Goal: Participate in discussion: Engage in conversation with other users on a specific topic

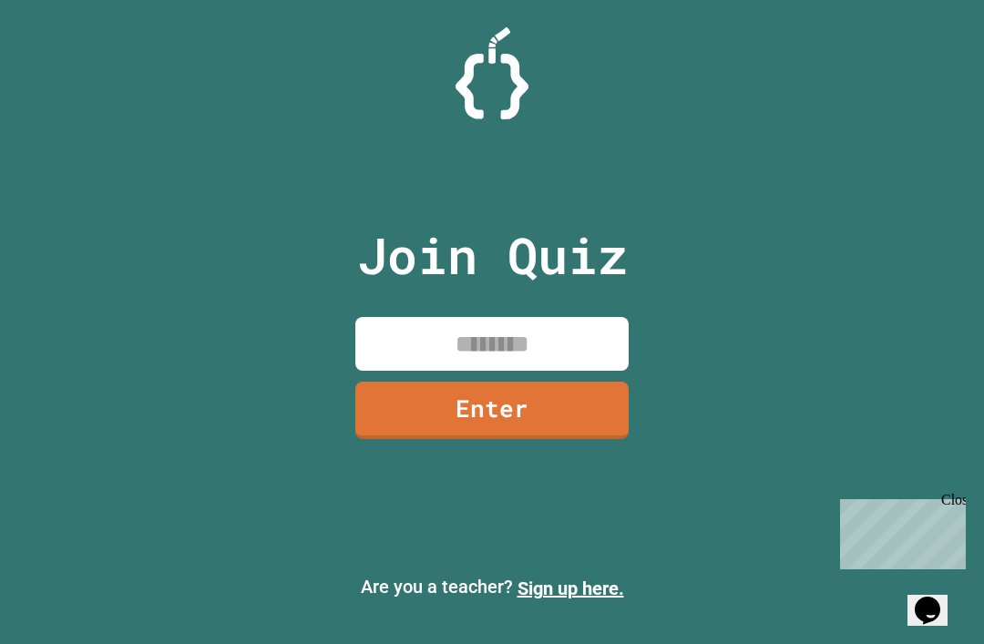
click at [496, 371] on input at bounding box center [491, 344] width 273 height 54
type input "********"
click at [550, 414] on link "Enter" at bounding box center [491, 410] width 273 height 57
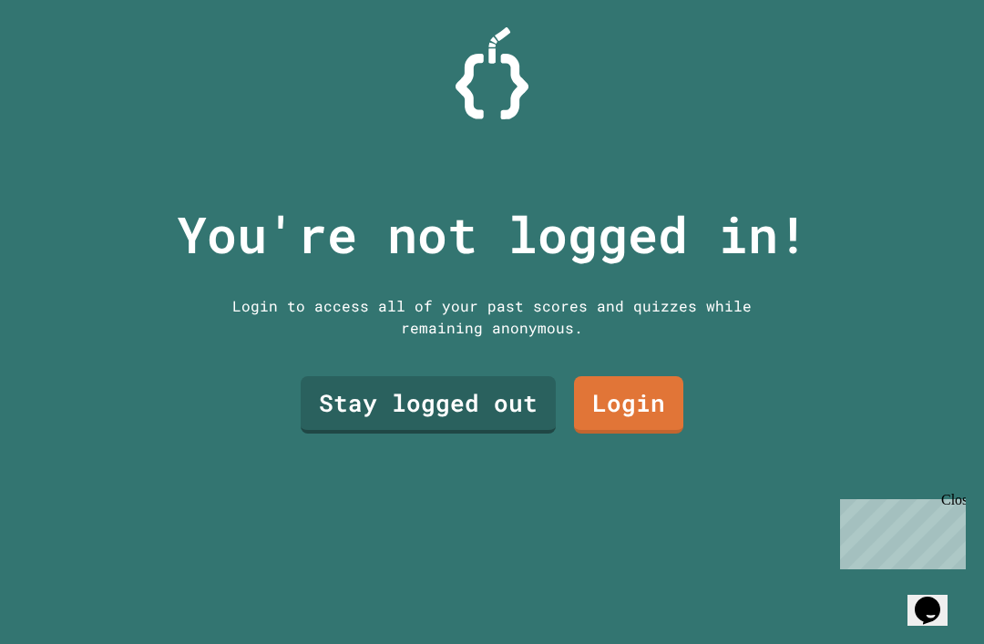
click at [515, 434] on link "Stay logged out" at bounding box center [428, 404] width 255 height 57
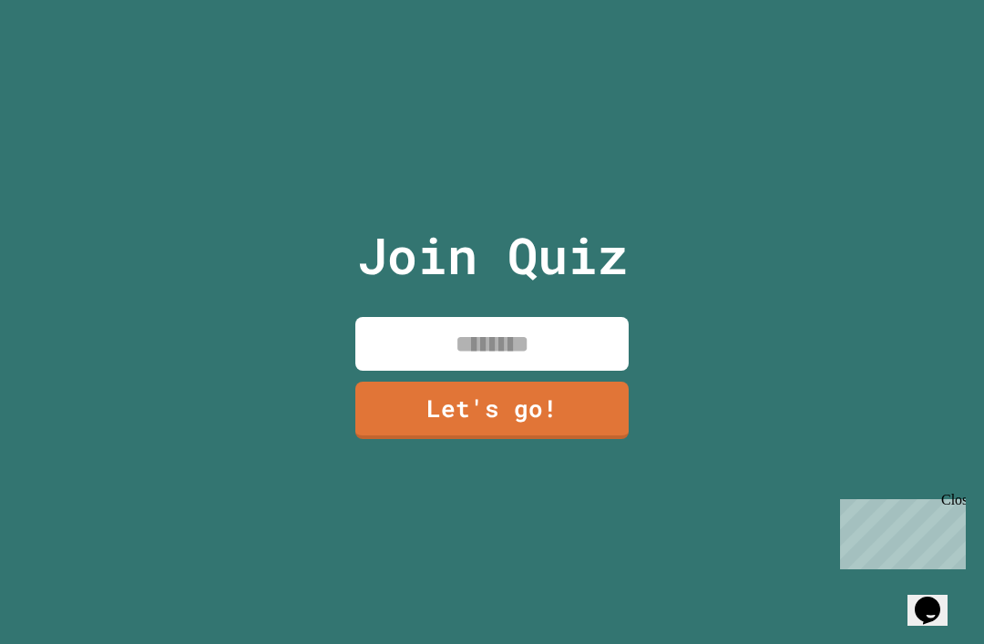
click at [557, 369] on input at bounding box center [491, 344] width 273 height 54
type input "****"
click at [573, 422] on link "Let's go!" at bounding box center [491, 410] width 273 height 57
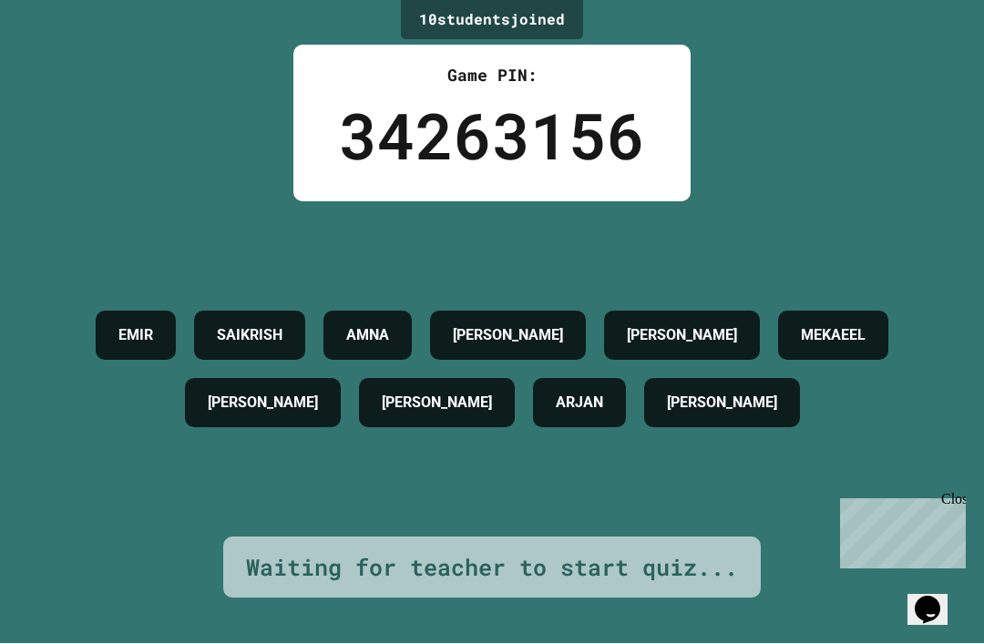
click at [956, 499] on div "Close" at bounding box center [952, 502] width 23 height 23
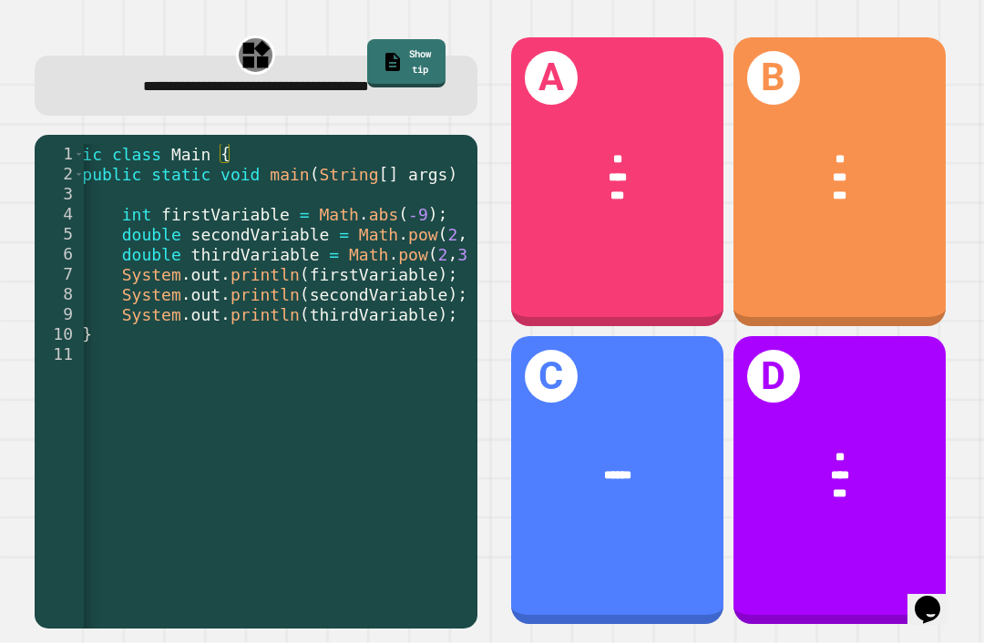
scroll to position [0, 77]
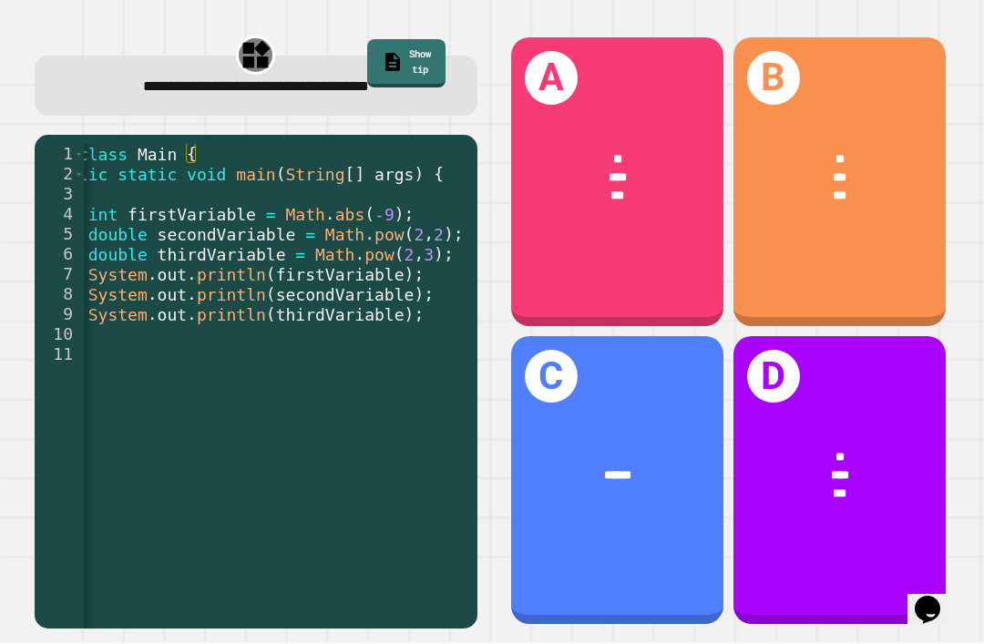
click at [884, 285] on div "B ** *** ***" at bounding box center [839, 182] width 212 height 289
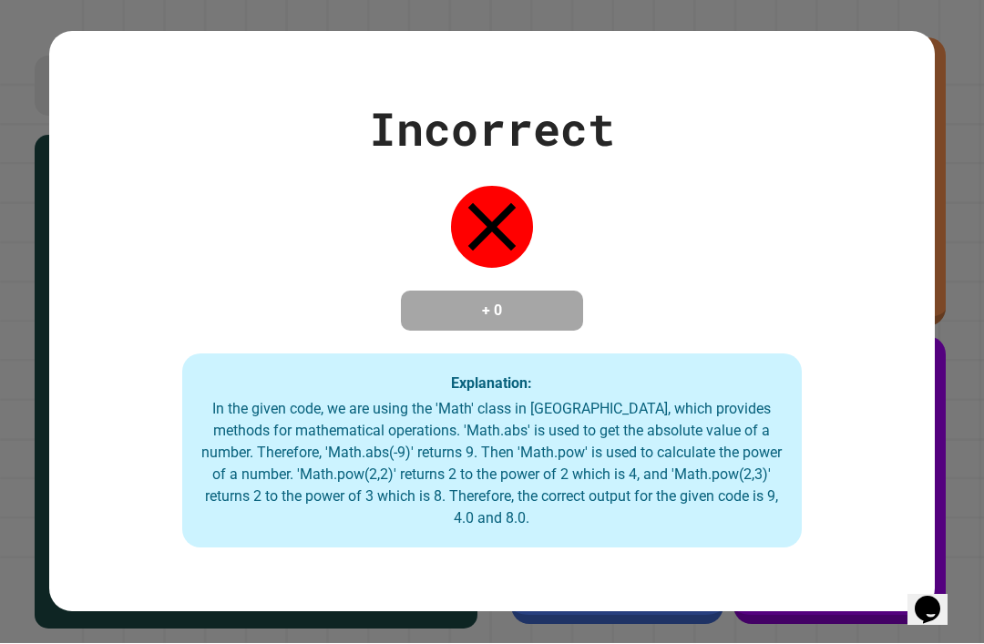
click at [899, 214] on div "Incorrect + 0 Explanation: In the given code, we are using the 'Math' class in …" at bounding box center [491, 323] width 885 height 454
click at [915, 213] on div "Incorrect + 0 Explanation: In the given code, we are using the 'Math' class in …" at bounding box center [491, 323] width 885 height 454
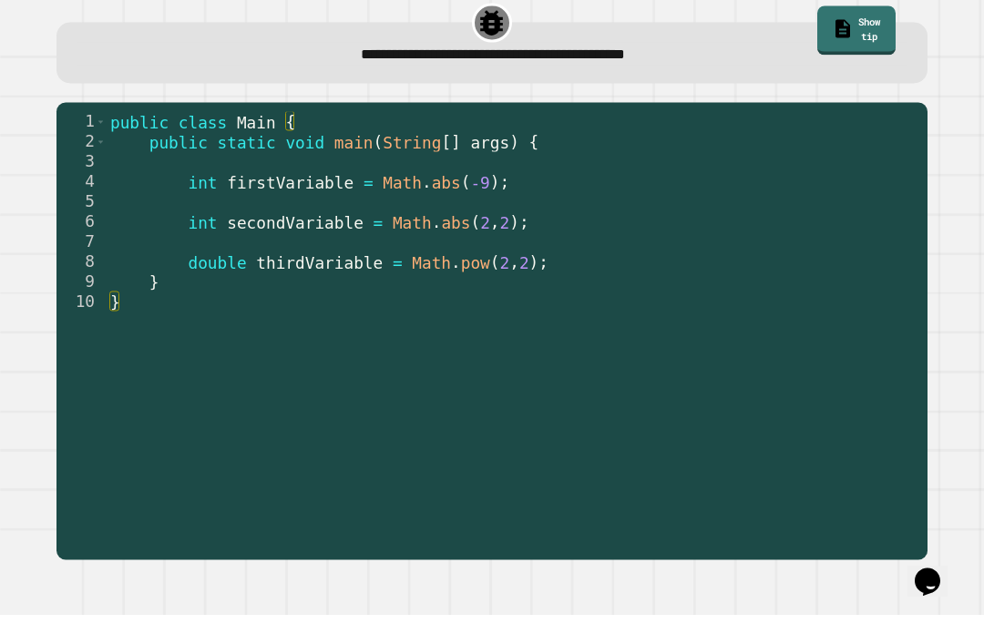
scroll to position [61, 0]
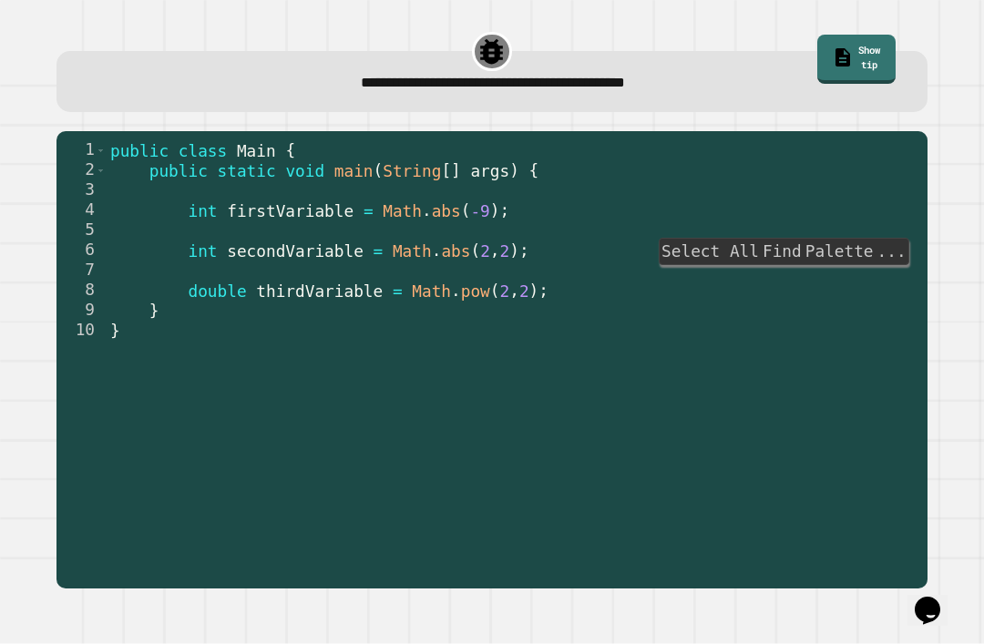
click at [965, 209] on div "**********" at bounding box center [492, 322] width 984 height 644
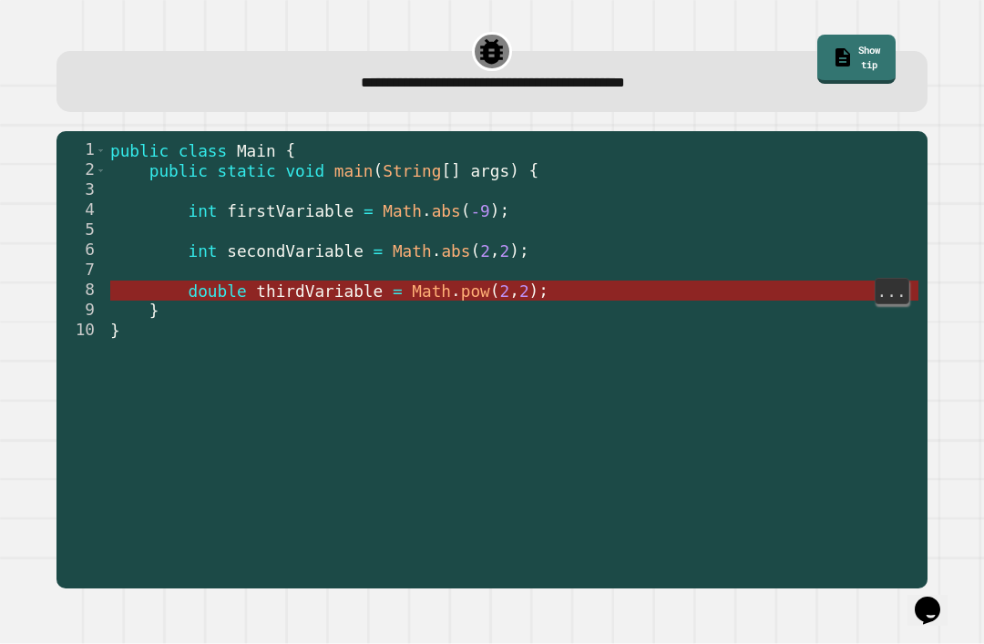
click at [209, 282] on span "double" at bounding box center [217, 291] width 58 height 18
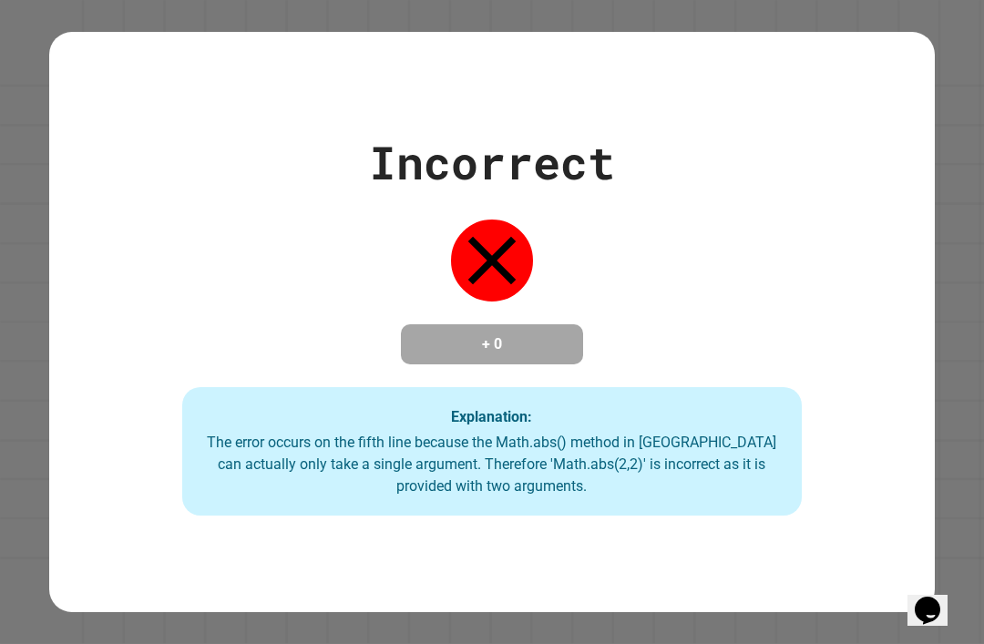
click at [41, 216] on div "Incorrect + 0 Explanation: The error occurs on the fifth line because the Math.…" at bounding box center [492, 322] width 984 height 644
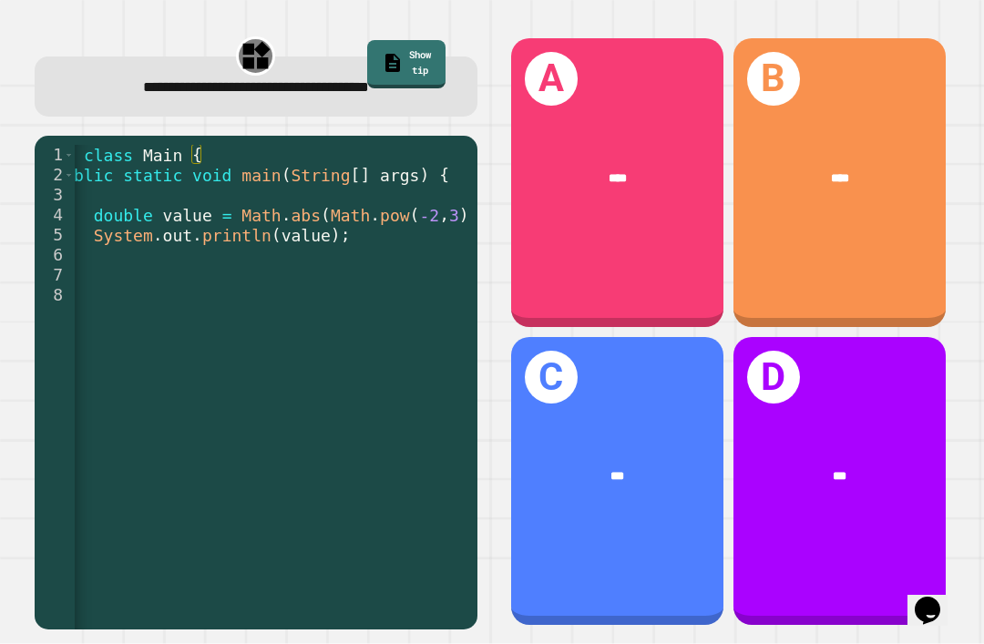
scroll to position [0, 89]
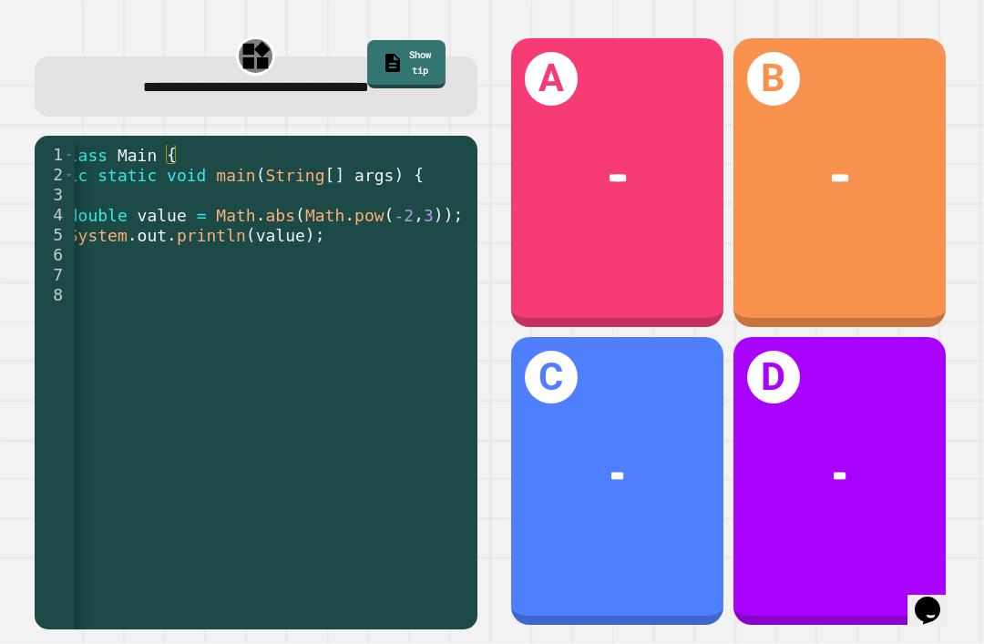
click at [645, 486] on div "***" at bounding box center [618, 476] width 164 height 18
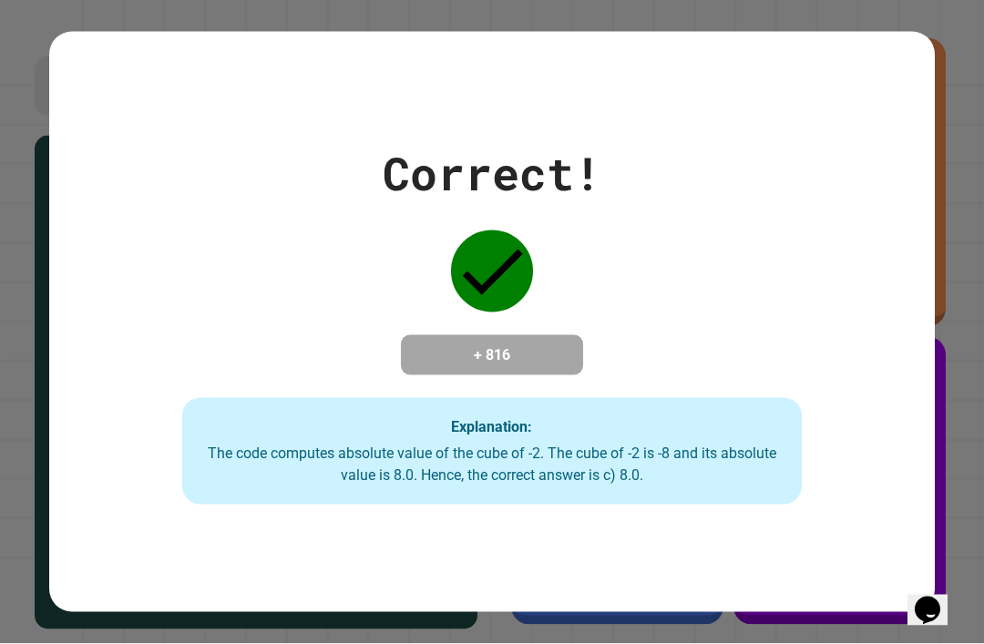
scroll to position [53, 0]
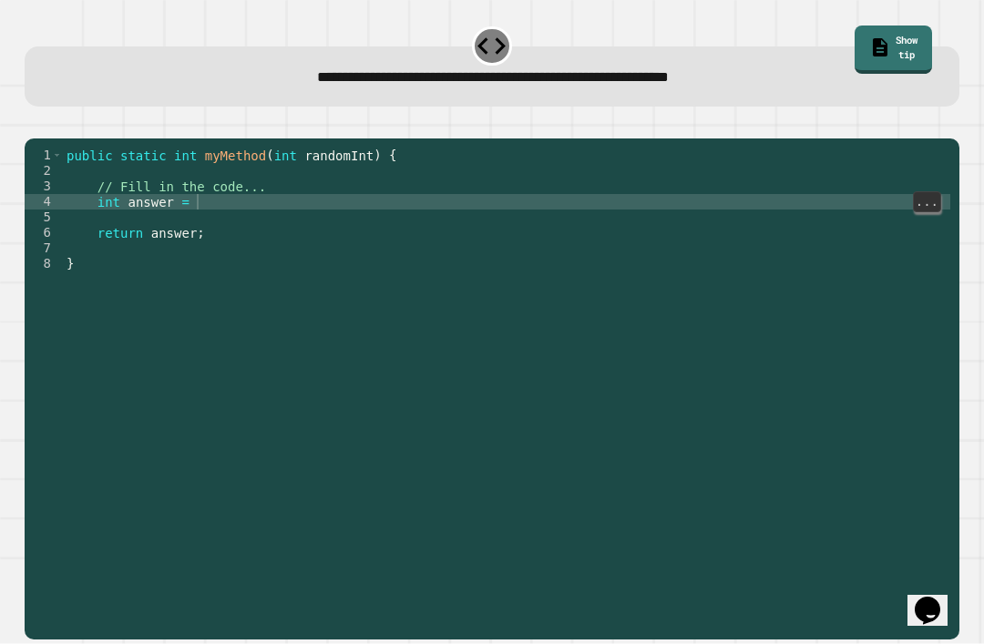
click at [421, 186] on div "public static int myMethod ( int randomInt ) { // Fill in the code... int answe…" at bounding box center [506, 411] width 887 height 526
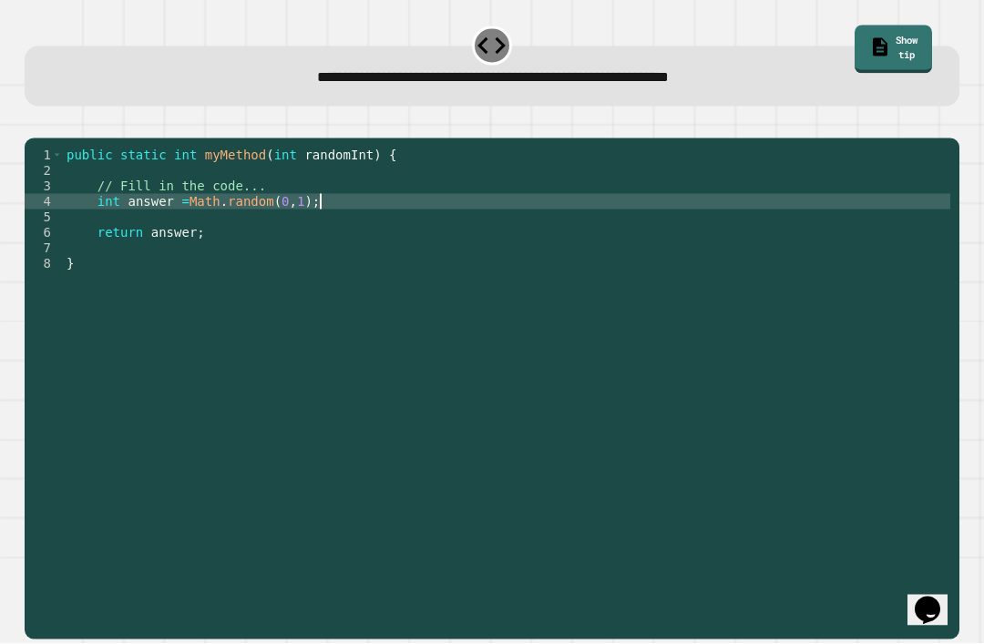
scroll to position [36, 0]
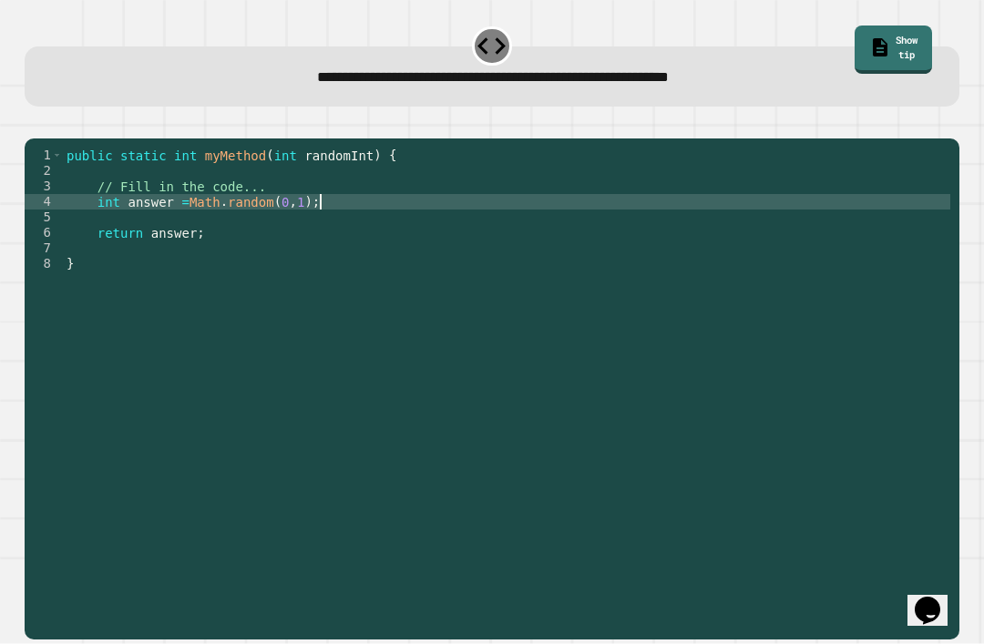
click at [34, 124] on icon "button" at bounding box center [34, 124] width 0 height 0
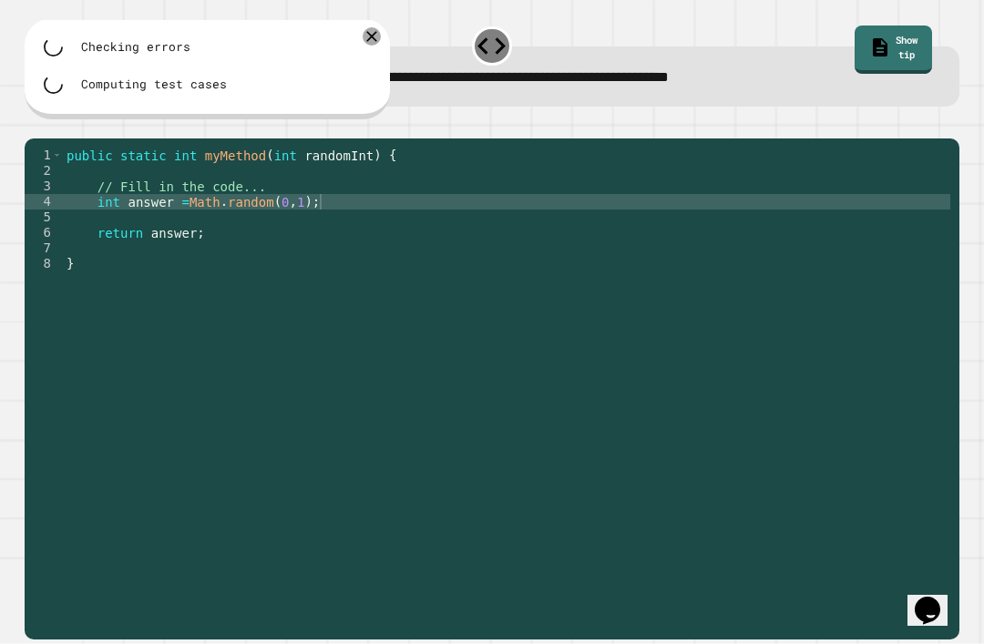
scroll to position [0, 0]
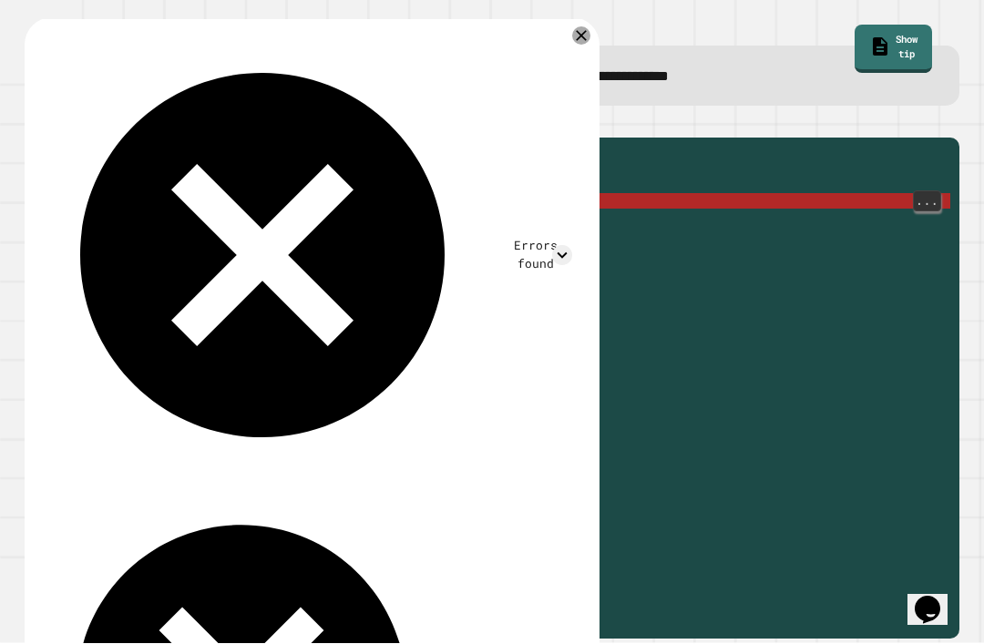
click at [230, 231] on div "public static int myMethod ( int randomInt ) { // Fill in the code... int answe…" at bounding box center [506, 411] width 887 height 526
click at [230, 230] on div "public static int myMethod ( int randomInt ) { // Fill in the code... int answe…" at bounding box center [506, 411] width 887 height 526
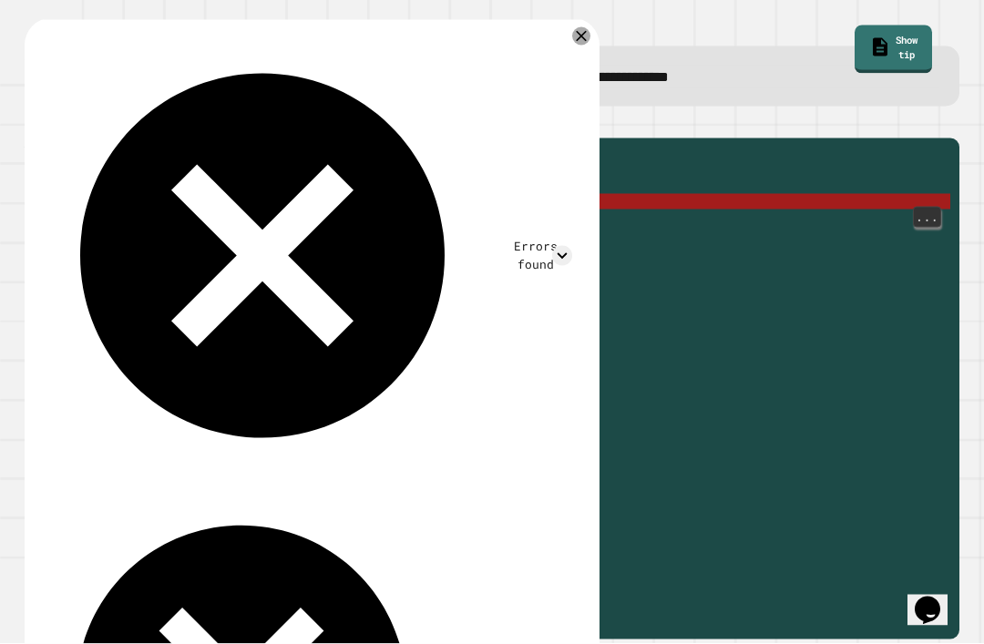
click at [191, 227] on div "public static int myMethod ( int randomInt ) { // Fill in the code... int answe…" at bounding box center [506, 411] width 887 height 526
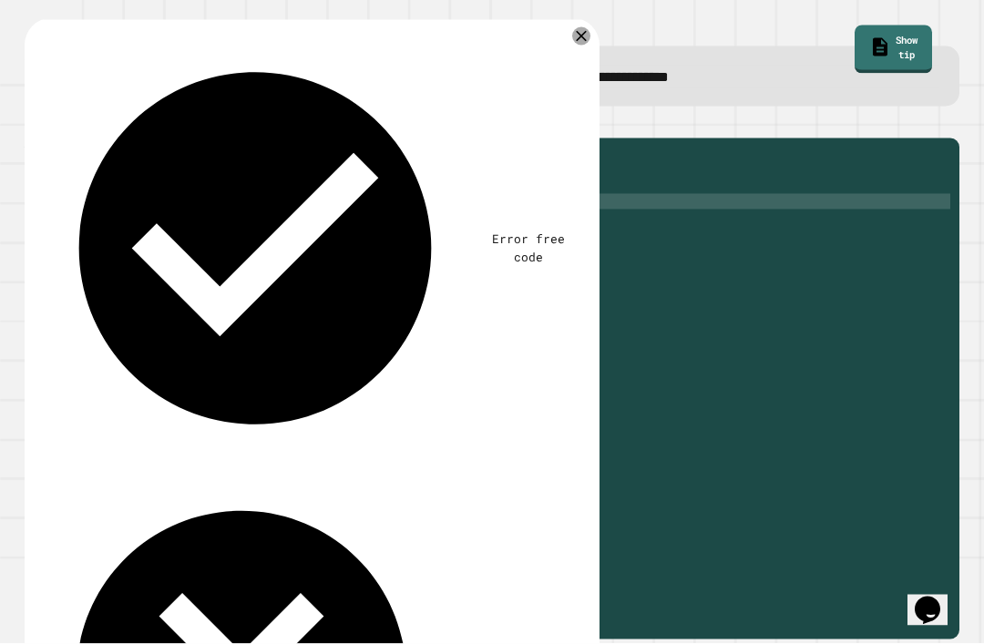
scroll to position [0, 12]
click at [34, 124] on icon "button" at bounding box center [34, 124] width 0 height 0
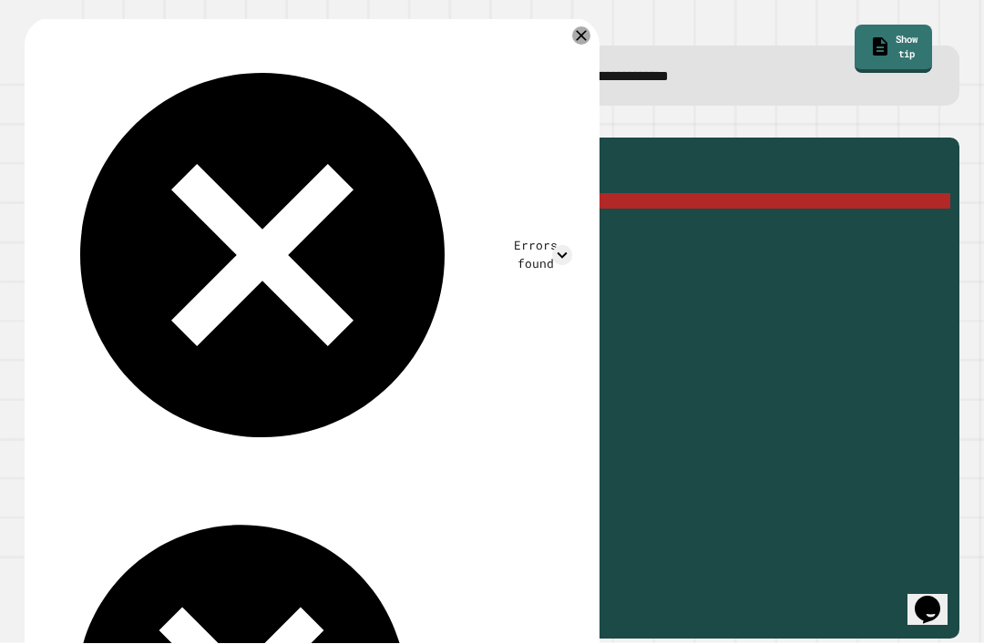
click at [583, 42] on icon at bounding box center [581, 36] width 18 height 18
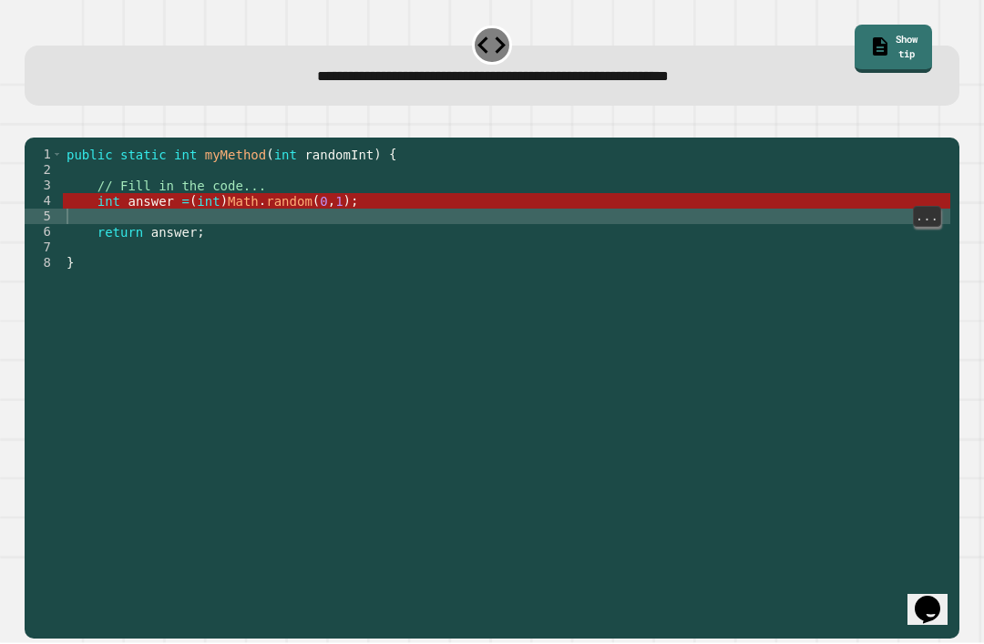
click at [309, 219] on div "public static int myMethod ( int randomInt ) { // Fill in the code... int answe…" at bounding box center [506, 411] width 887 height 526
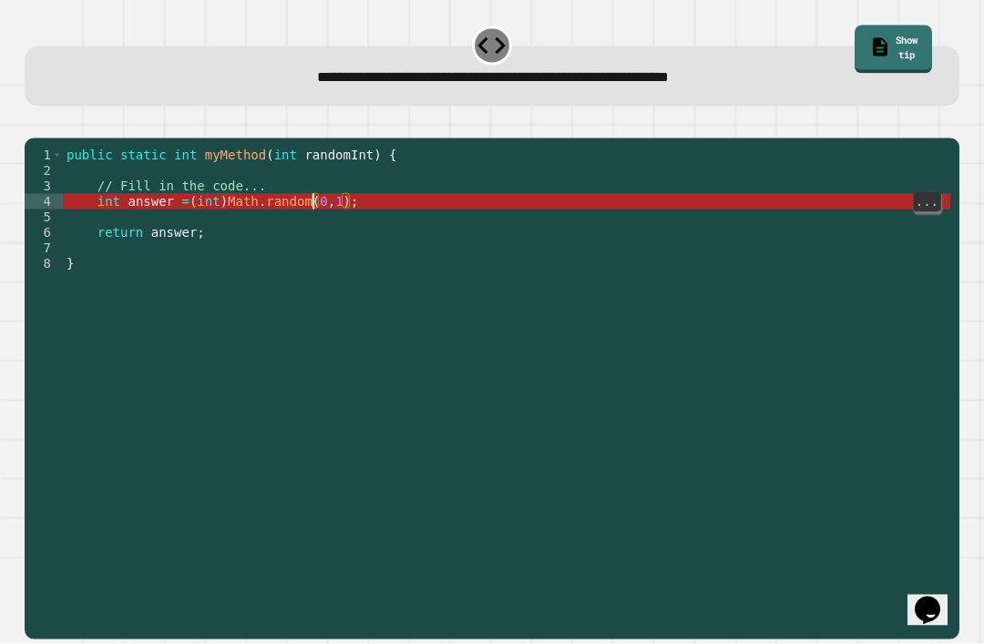
click at [316, 223] on div "public static int myMethod ( int randomInt ) { // Fill in the code... int answe…" at bounding box center [506, 411] width 887 height 526
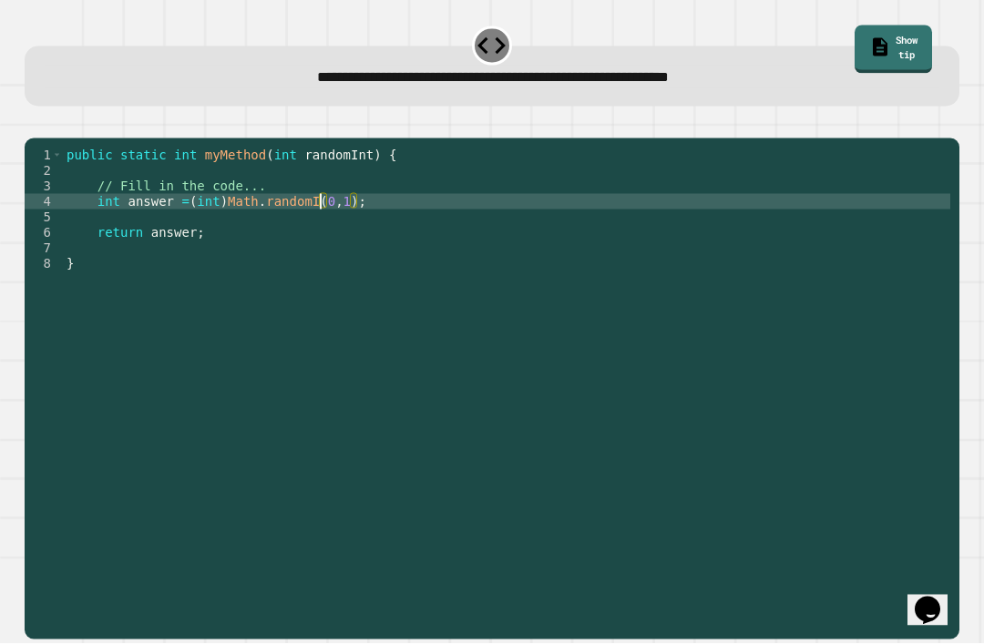
scroll to position [0, 18]
click at [34, 124] on icon "button" at bounding box center [34, 124] width 0 height 0
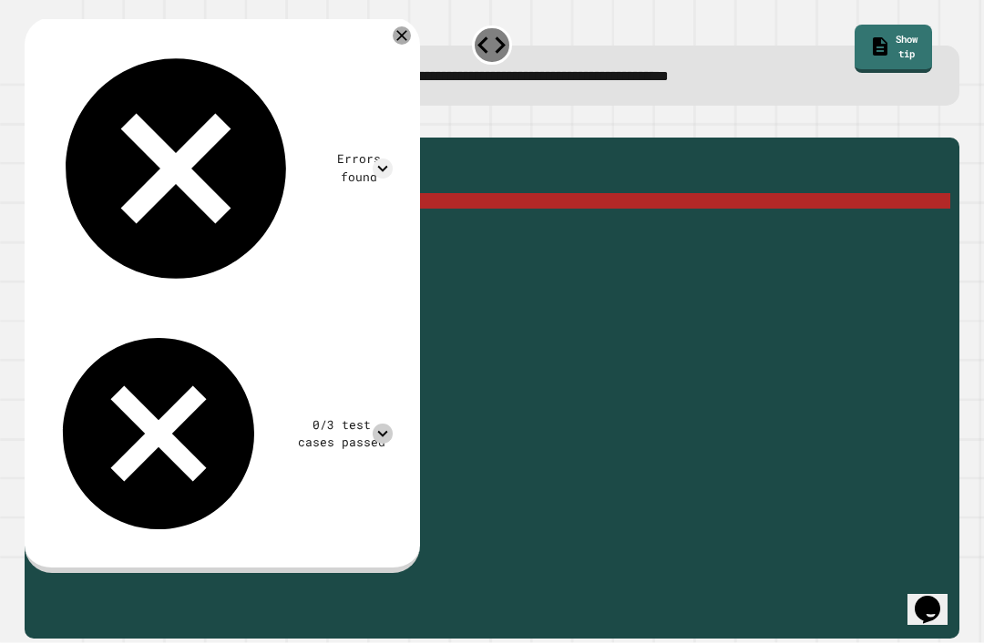
click at [391, 424] on icon at bounding box center [383, 434] width 20 height 20
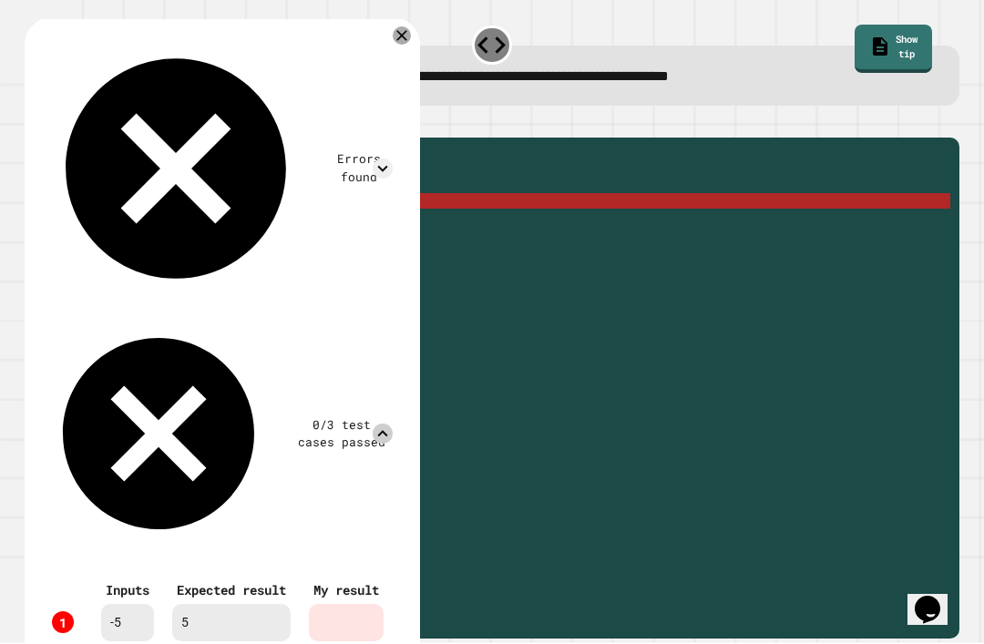
scroll to position [0, 0]
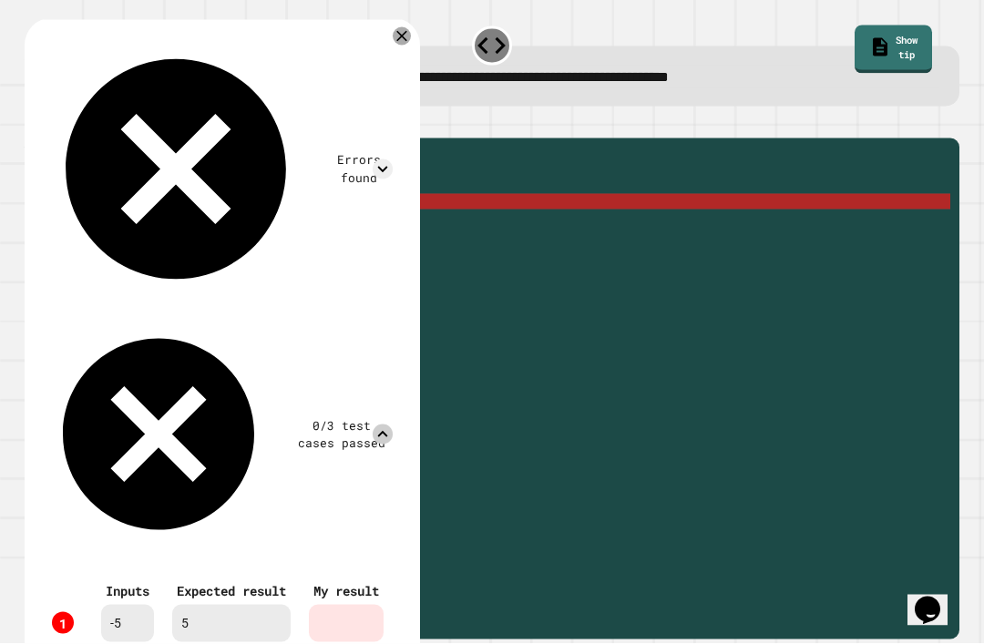
click at [411, 35] on icon at bounding box center [402, 36] width 18 height 18
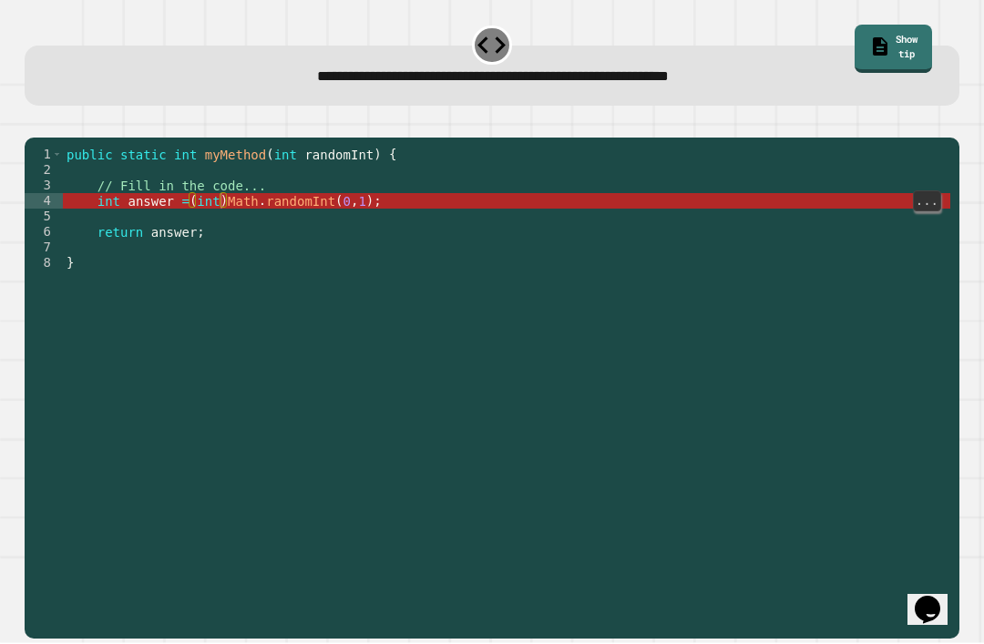
click at [220, 220] on div "public static int myMethod ( int randomInt ) { // Fill in the code... int answe…" at bounding box center [506, 411] width 887 height 526
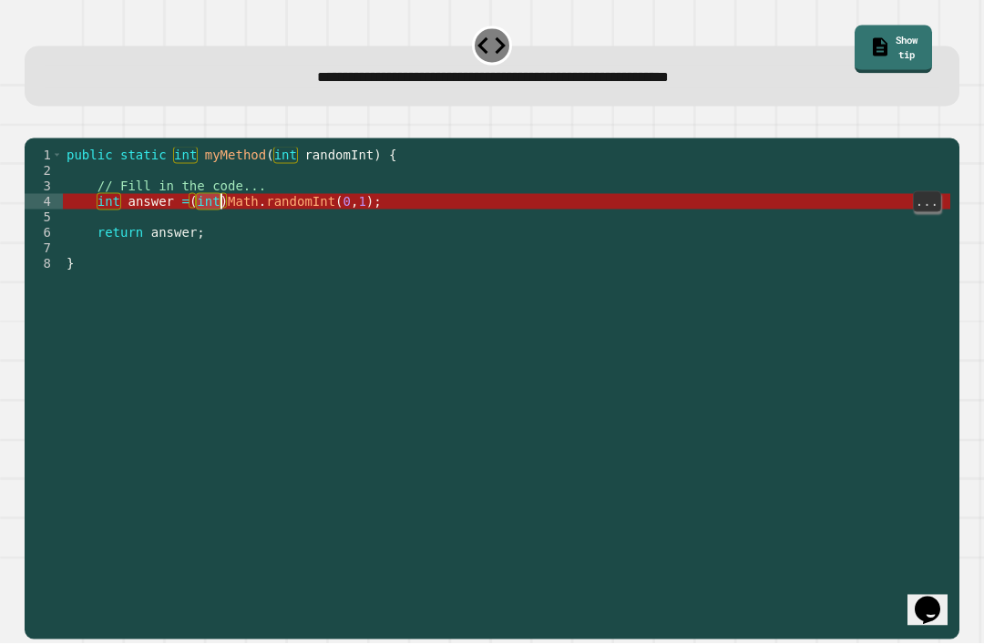
click at [341, 227] on div "public static int myMethod ( int randomInt ) { // Fill in the code... int answe…" at bounding box center [506, 411] width 887 height 526
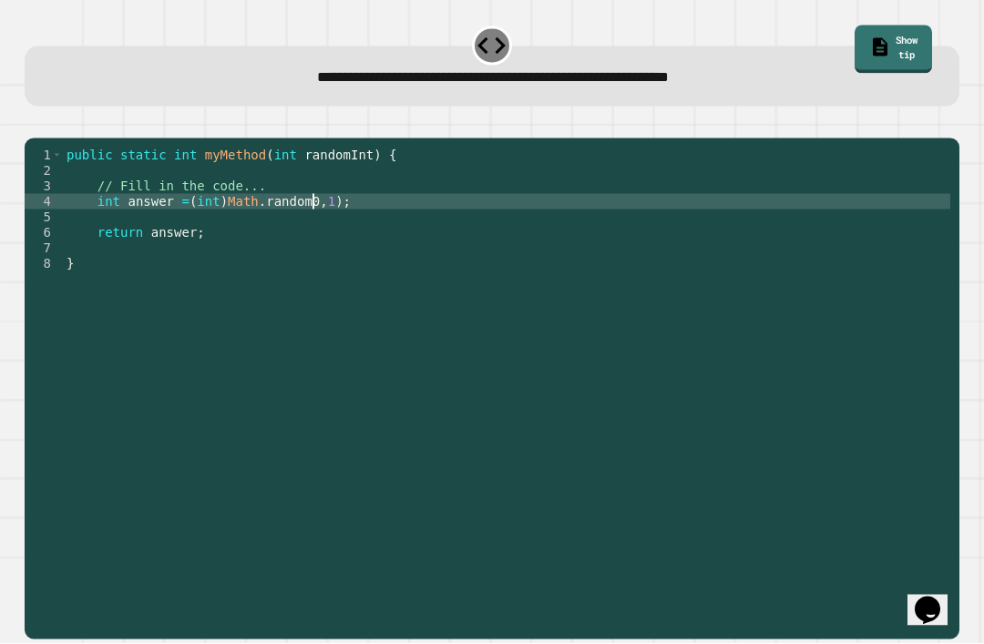
type textarea "**********"
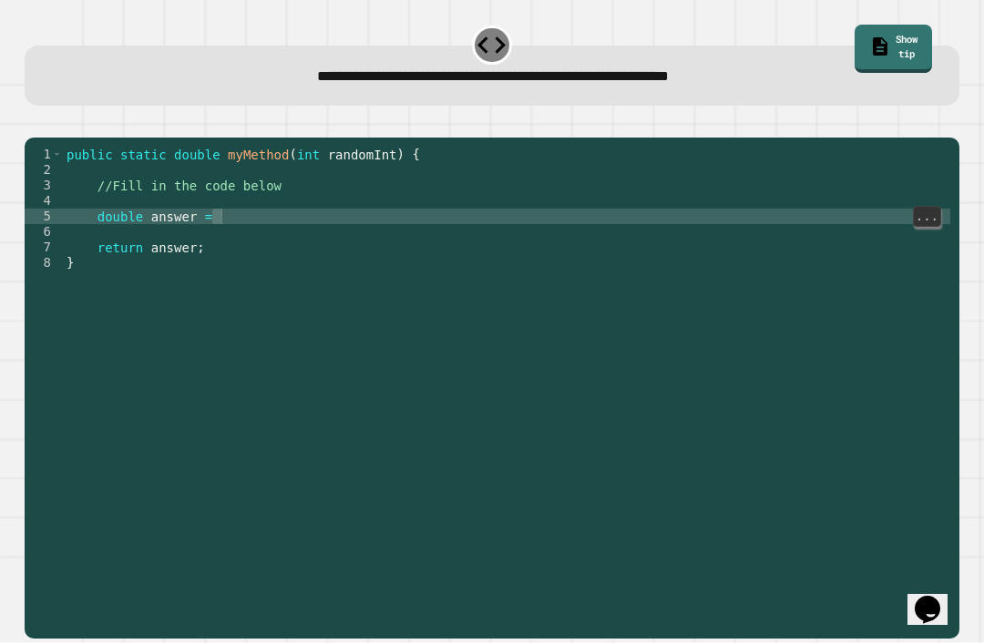
click at [223, 250] on div "public static double myMethod ( int randomInt ) { //Fill in the code below doub…" at bounding box center [506, 411] width 887 height 526
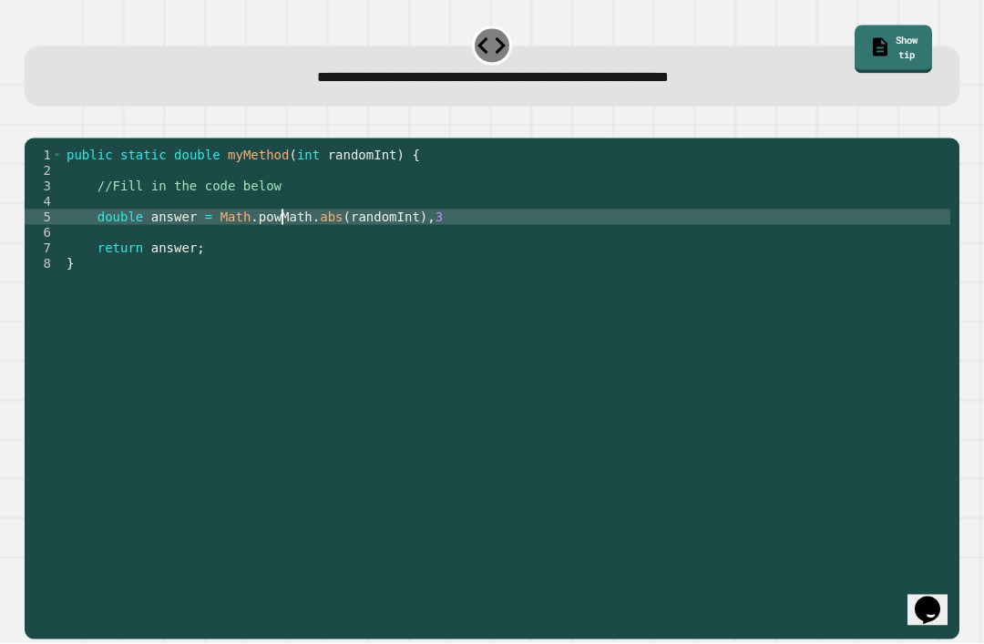
scroll to position [0, 15]
click at [475, 250] on div "public static double myMethod ( int randomInt ) { //Fill in the code below doub…" at bounding box center [506, 411] width 887 height 526
click at [34, 124] on button "button" at bounding box center [34, 124] width 0 height 0
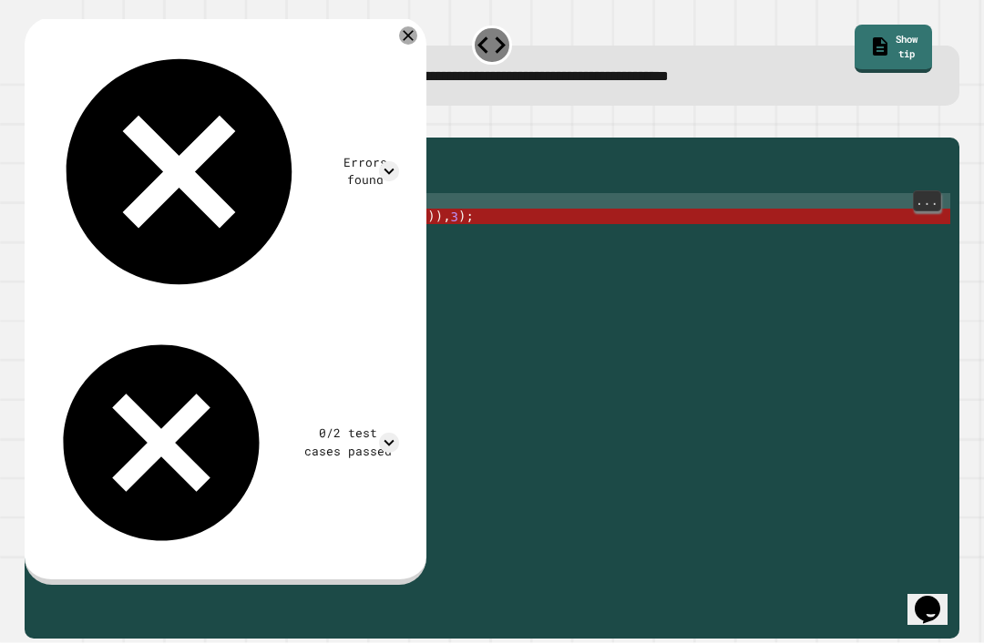
click at [276, 230] on div "public static double myMethod ( int randomInt ) { //Fill in the code below doub…" at bounding box center [506, 411] width 887 height 526
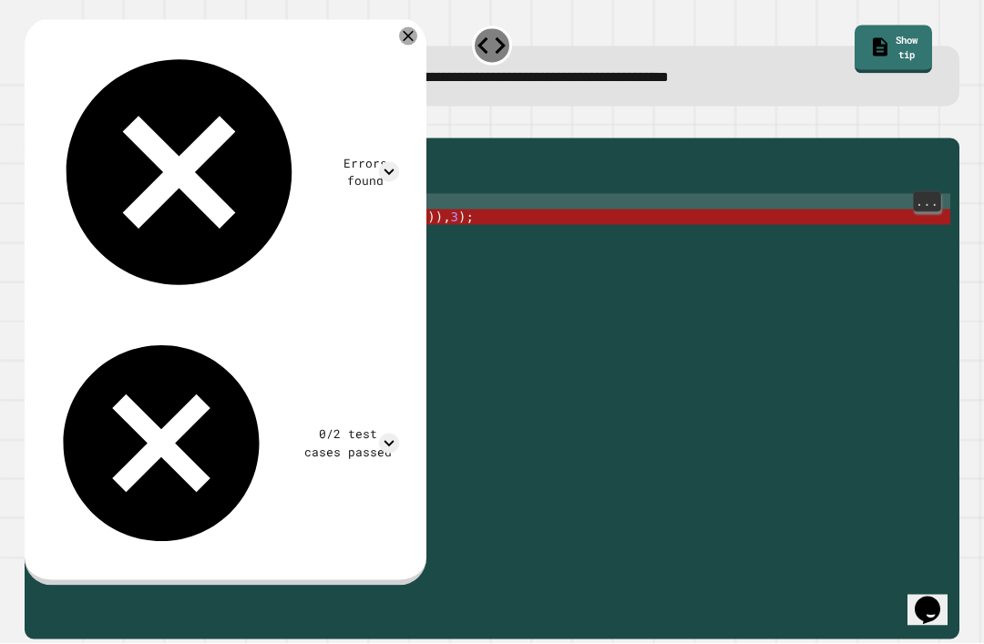
scroll to position [0, 0]
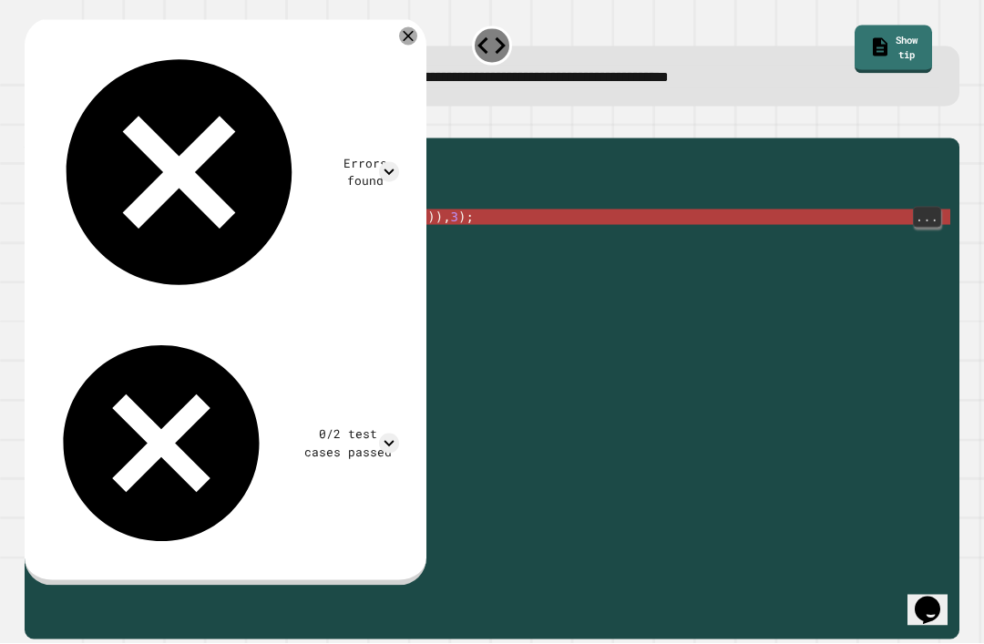
click at [295, 246] on div "public static double myMethod ( int randomInt ) { //Fill in the code below doub…" at bounding box center [506, 411] width 887 height 526
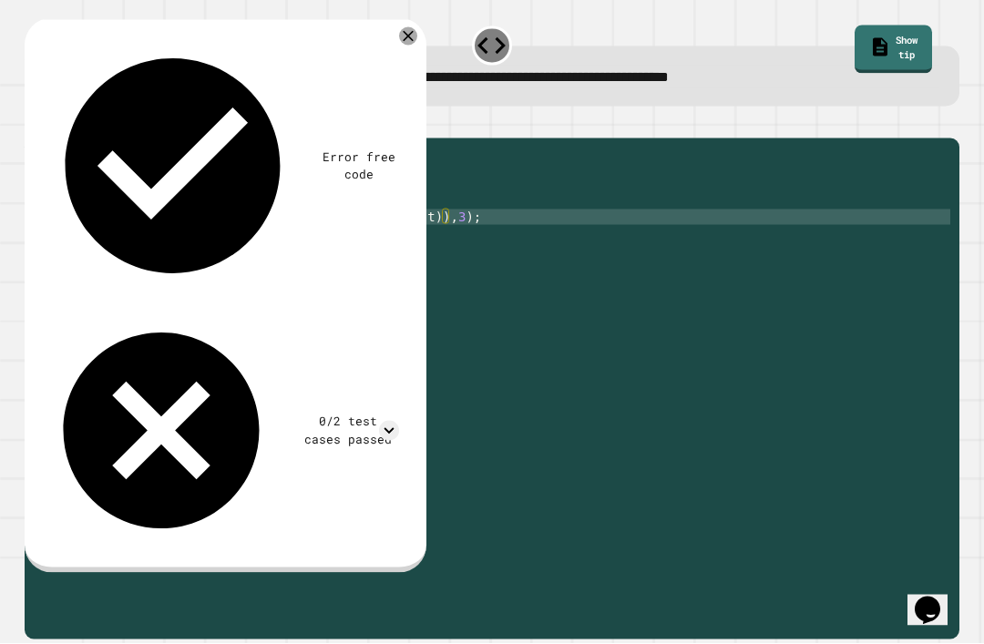
type textarea "**********"
click at [34, 124] on icon "button" at bounding box center [34, 124] width 0 height 0
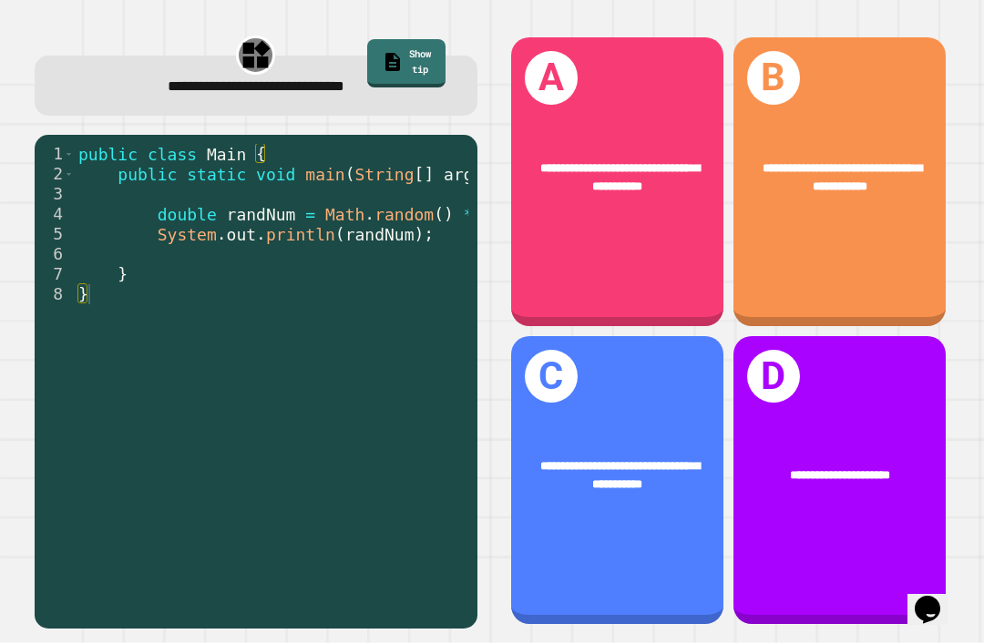
scroll to position [0, 48]
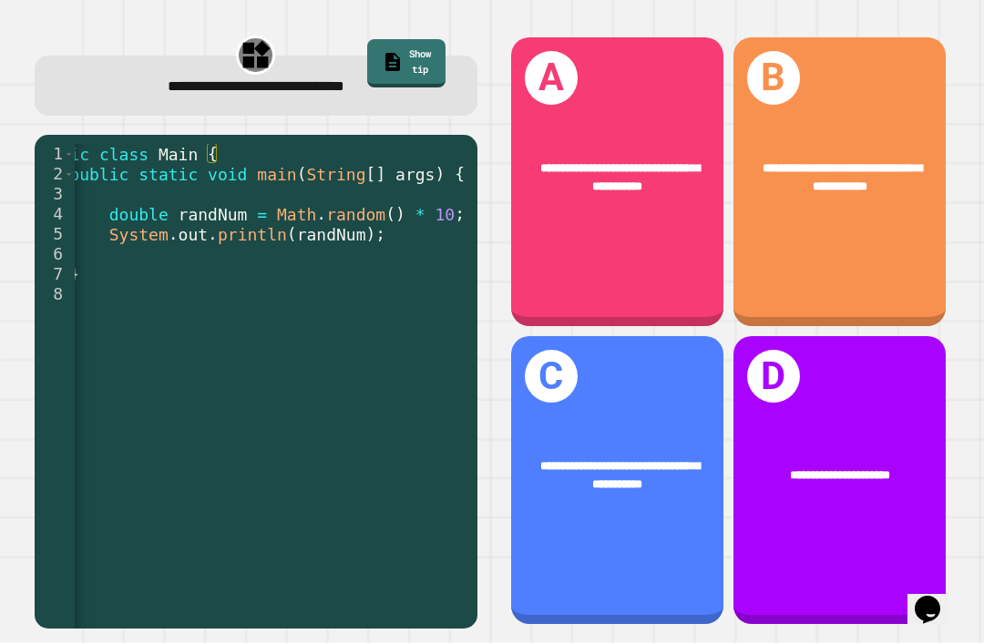
click at [572, 587] on div "**********" at bounding box center [617, 481] width 212 height 289
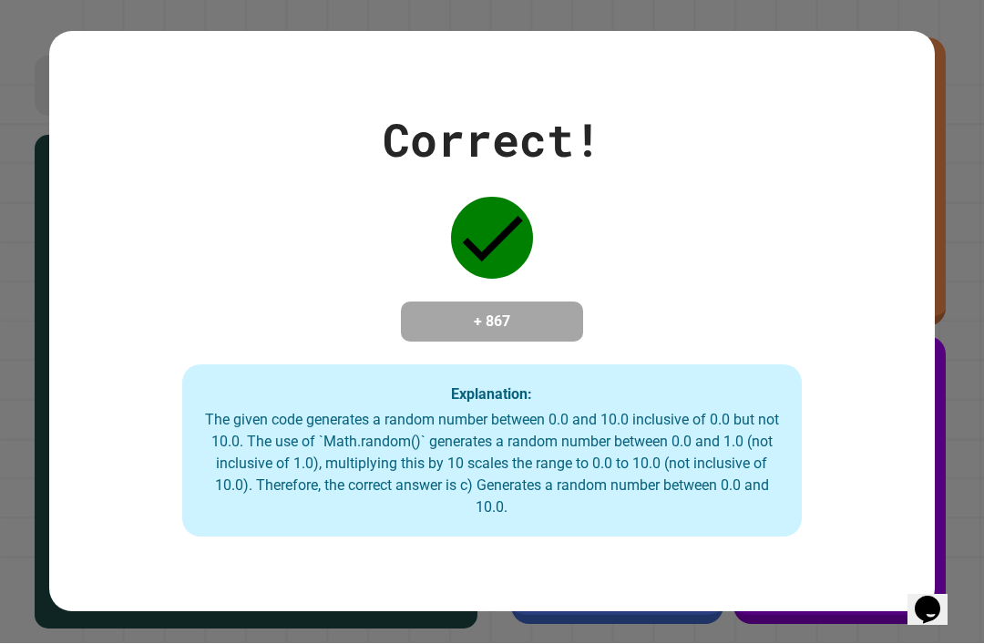
click at [479, 584] on div "Correct! + 867 Explanation: The given code generates a random number between 0.…" at bounding box center [491, 321] width 885 height 579
click at [230, 134] on div "Correct! + 867 Explanation: The given code generates a random number between 0.…" at bounding box center [491, 323] width 885 height 432
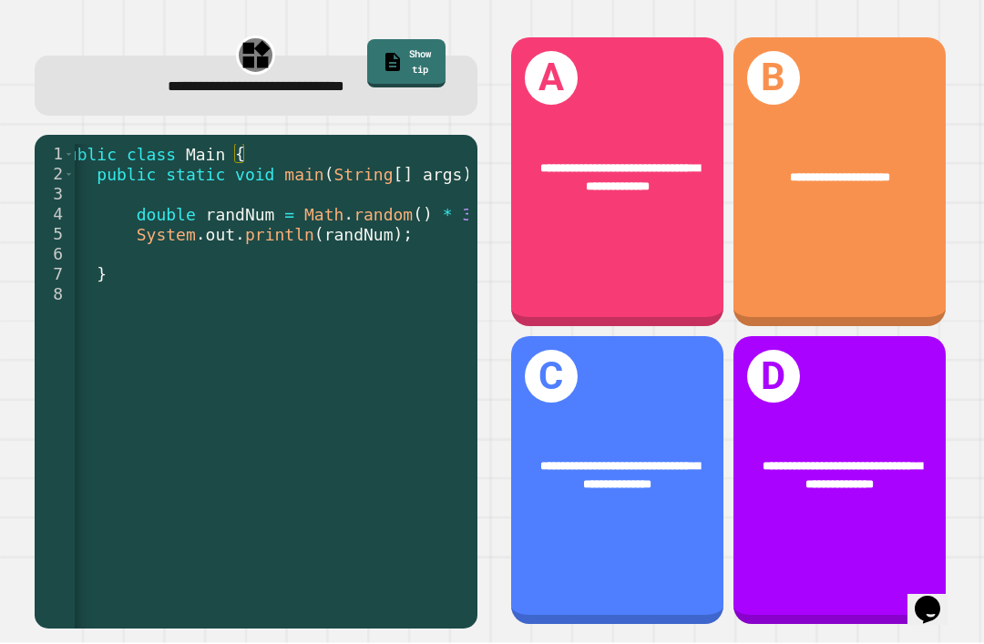
scroll to position [0, 0]
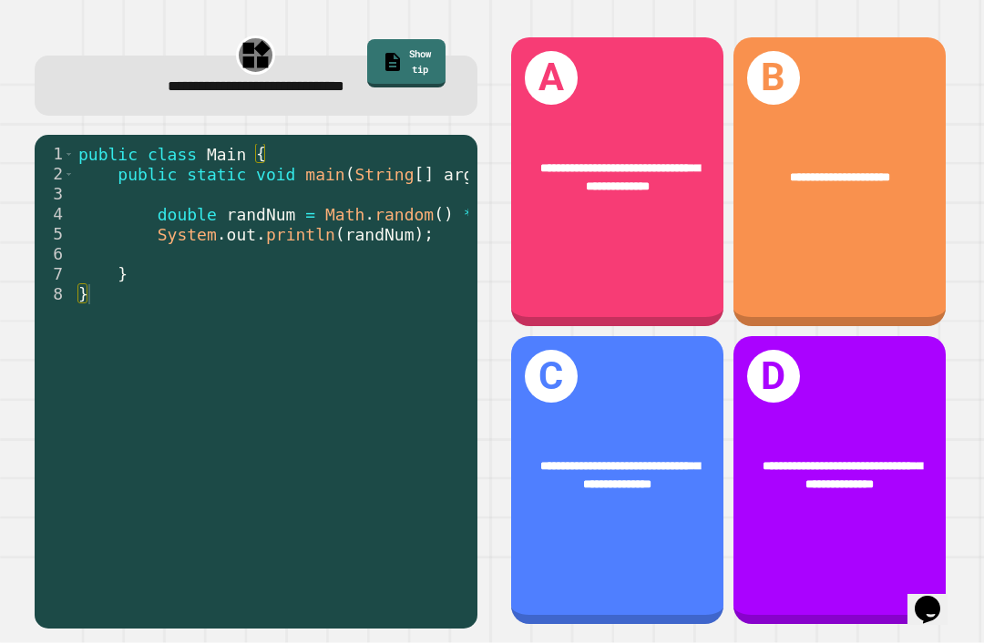
click at [675, 518] on div "**********" at bounding box center [617, 476] width 212 height 84
